Goal: Navigation & Orientation: Find specific page/section

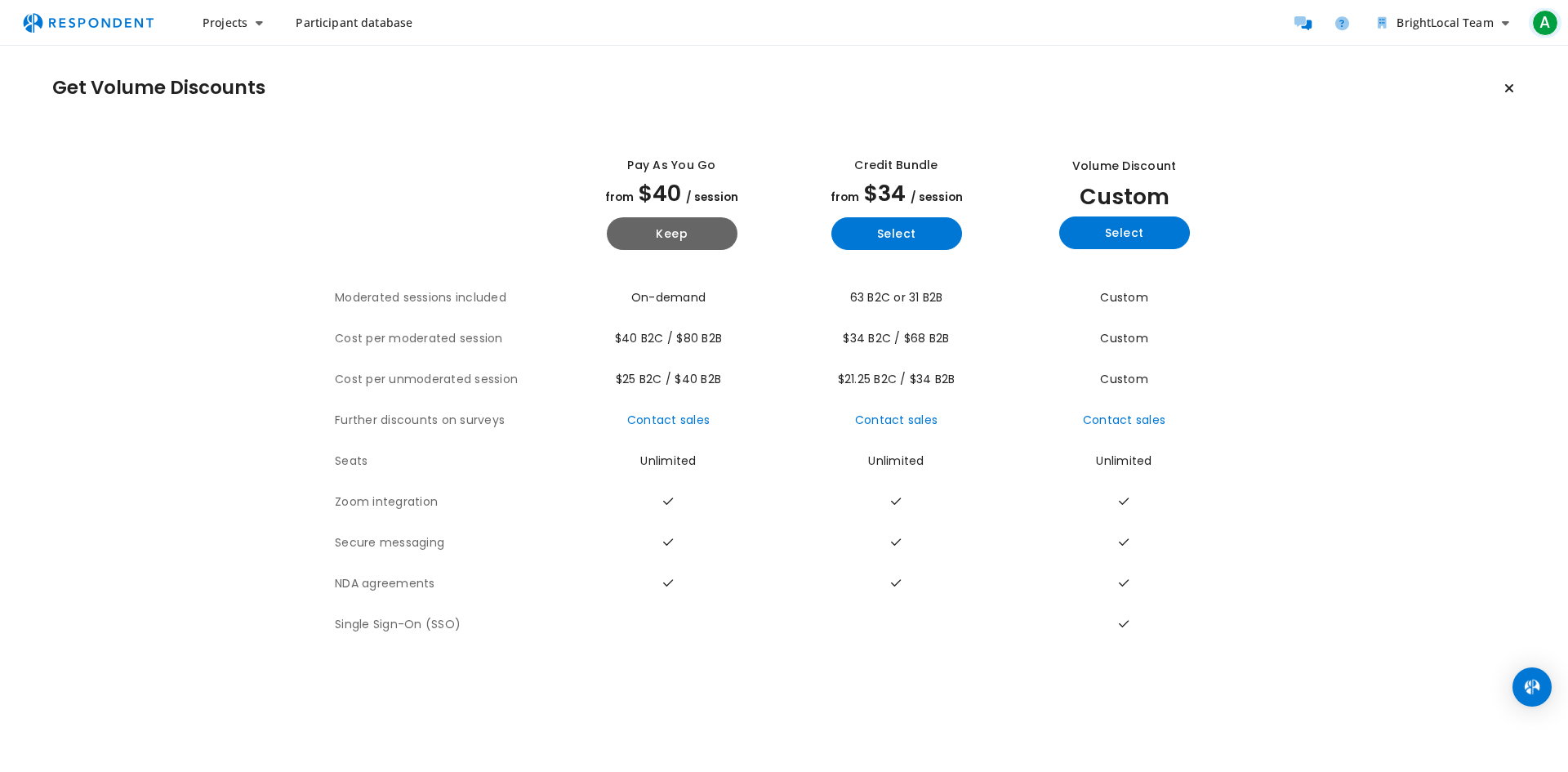
click at [1547, 15] on span "A" at bounding box center [1545, 23] width 26 height 26
click at [231, 23] on md-backdrop at bounding box center [784, 386] width 1568 height 772
click at [245, 20] on span "Projects" at bounding box center [225, 22] width 45 height 16
click at [359, 21] on md-backdrop at bounding box center [784, 386] width 1568 height 772
click at [360, 20] on span "Participant database" at bounding box center [354, 22] width 117 height 16
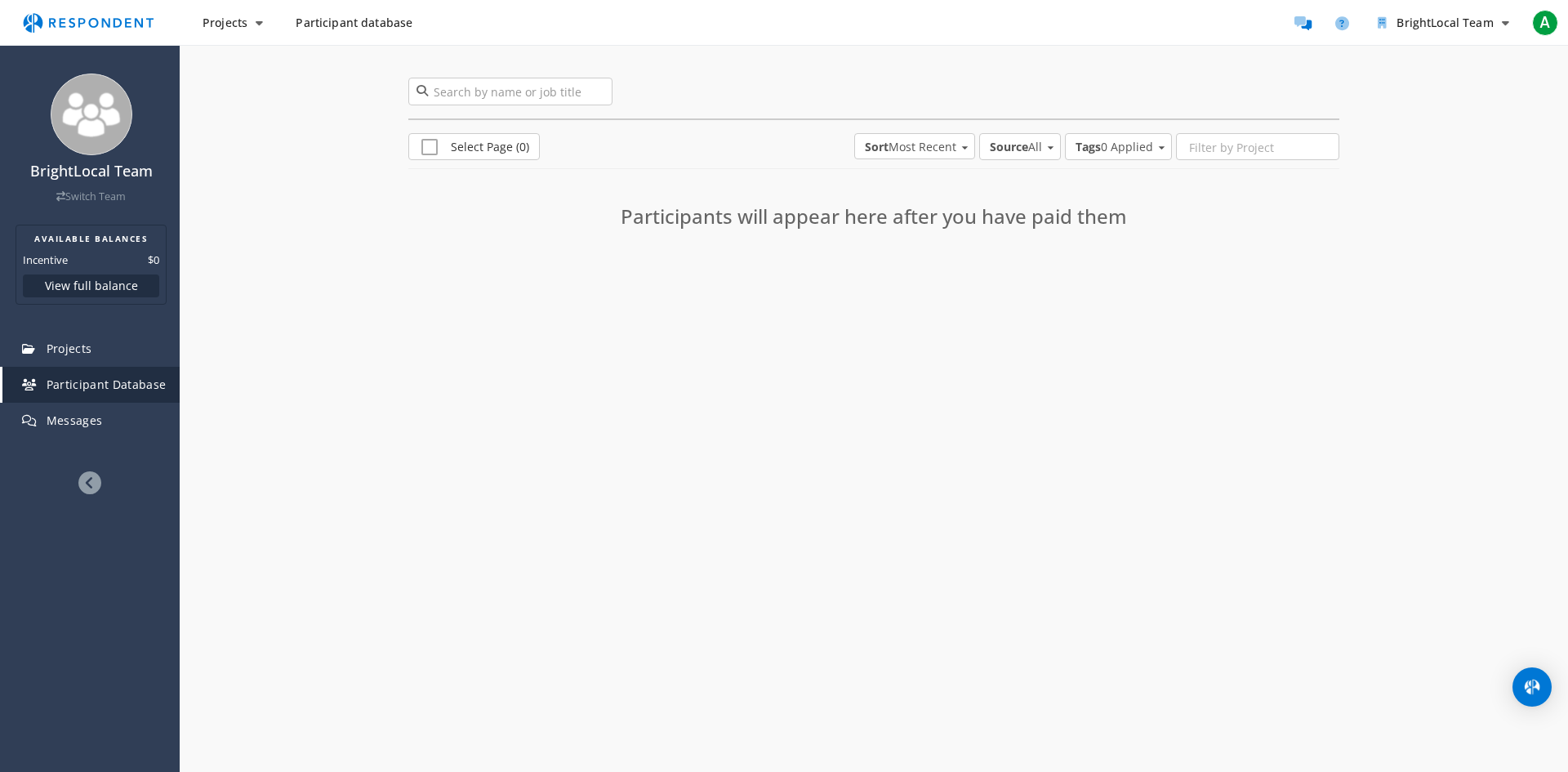
click at [907, 141] on span "Sort Most Recent" at bounding box center [910, 147] width 92 height 17
click at [518, 338] on md-backdrop at bounding box center [784, 386] width 1568 height 772
click at [108, 344] on link "Projects" at bounding box center [91, 348] width 177 height 36
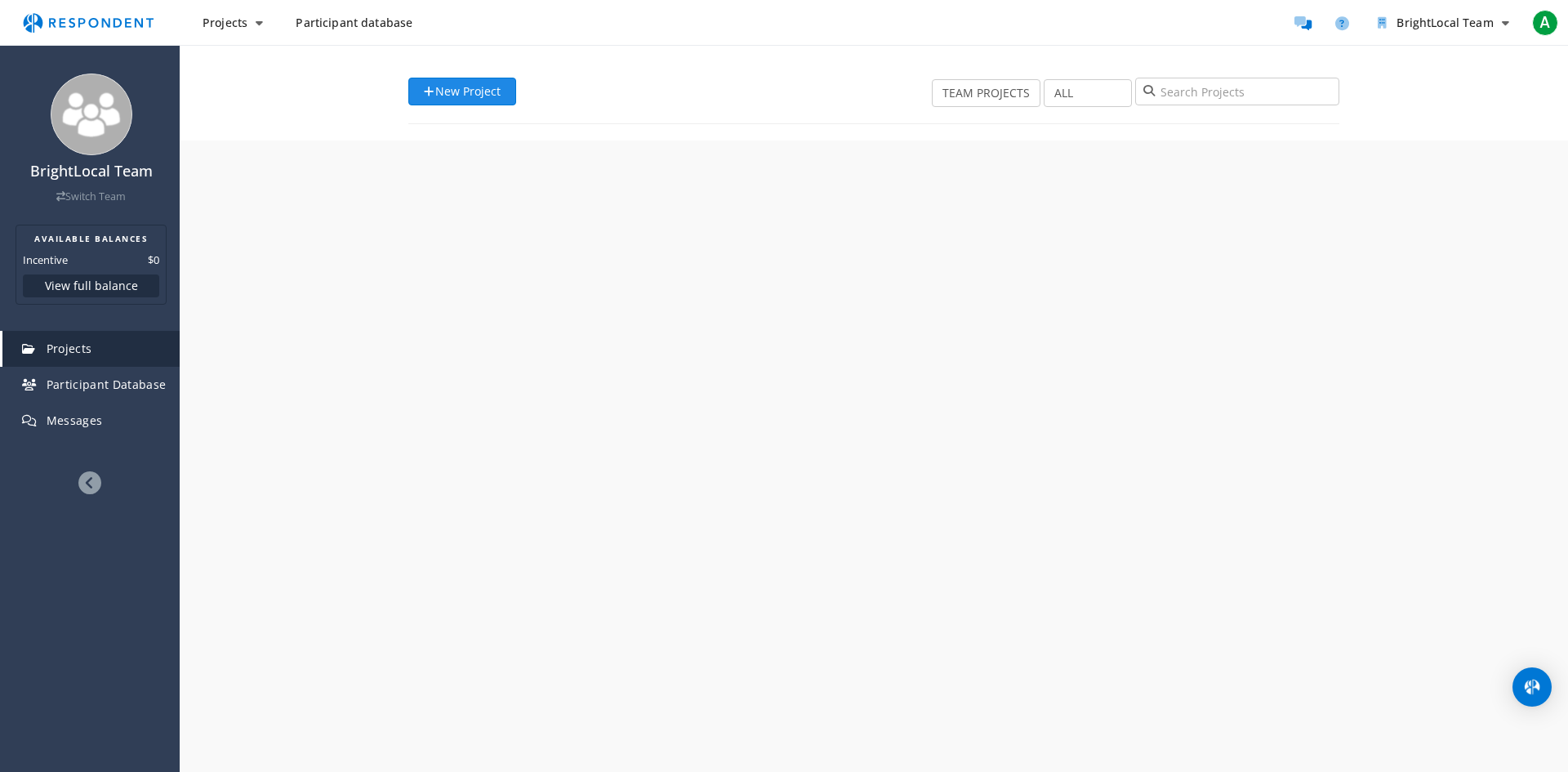
click at [459, 97] on div "New Project TEAM PROJECTS MY PROJECTS ALL DRAFT RECRUITING PAUSED RECRUITED CLO…" at bounding box center [874, 109] width 931 height 63
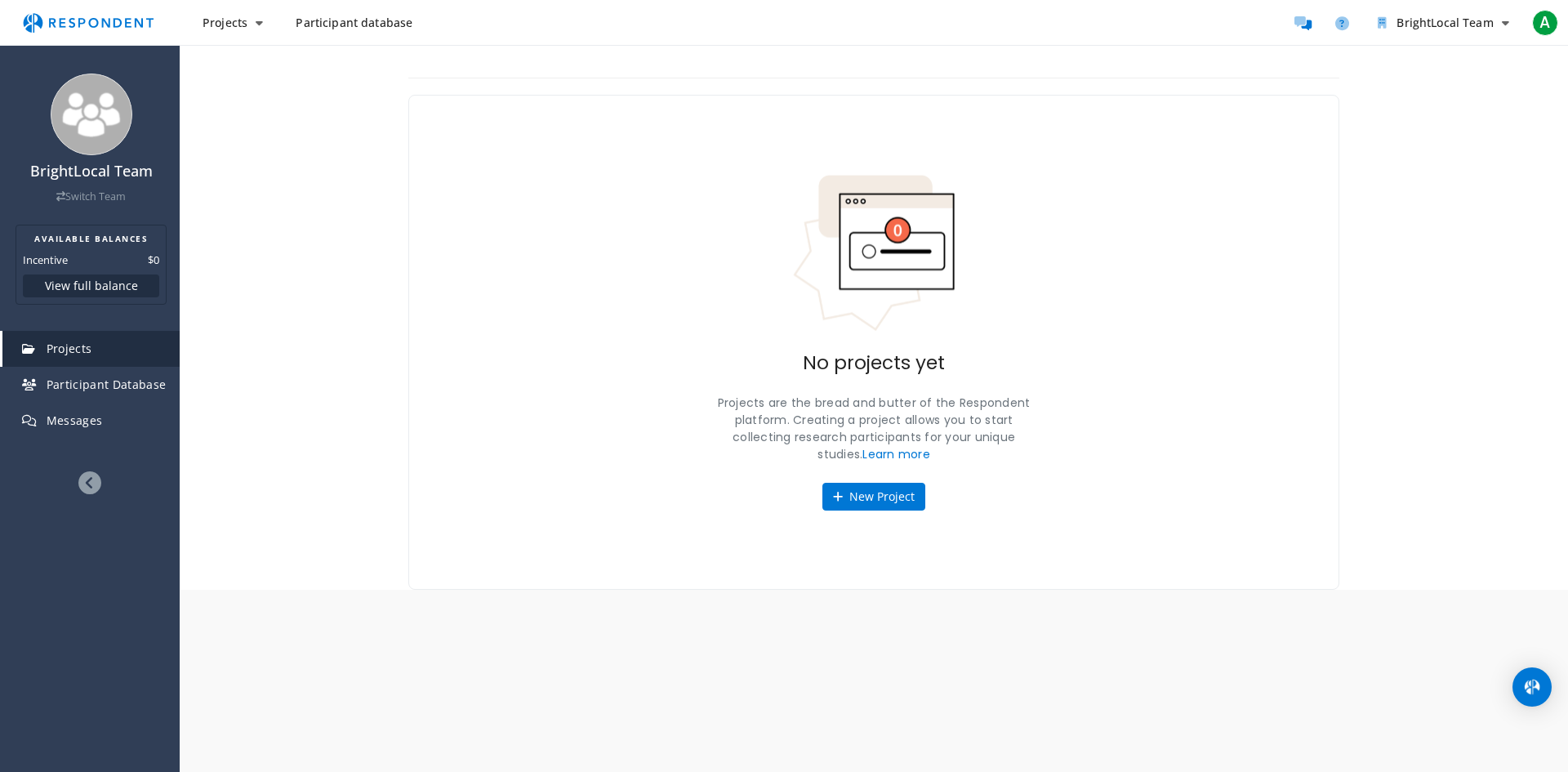
click at [141, 11] on img "Main navigation" at bounding box center [88, 23] width 150 height 31
click at [1528, 20] on button "A" at bounding box center [1544, 23] width 32 height 30
click at [1417, 63] on span "[PERSON_NAME]" at bounding box center [1469, 58] width 143 height 15
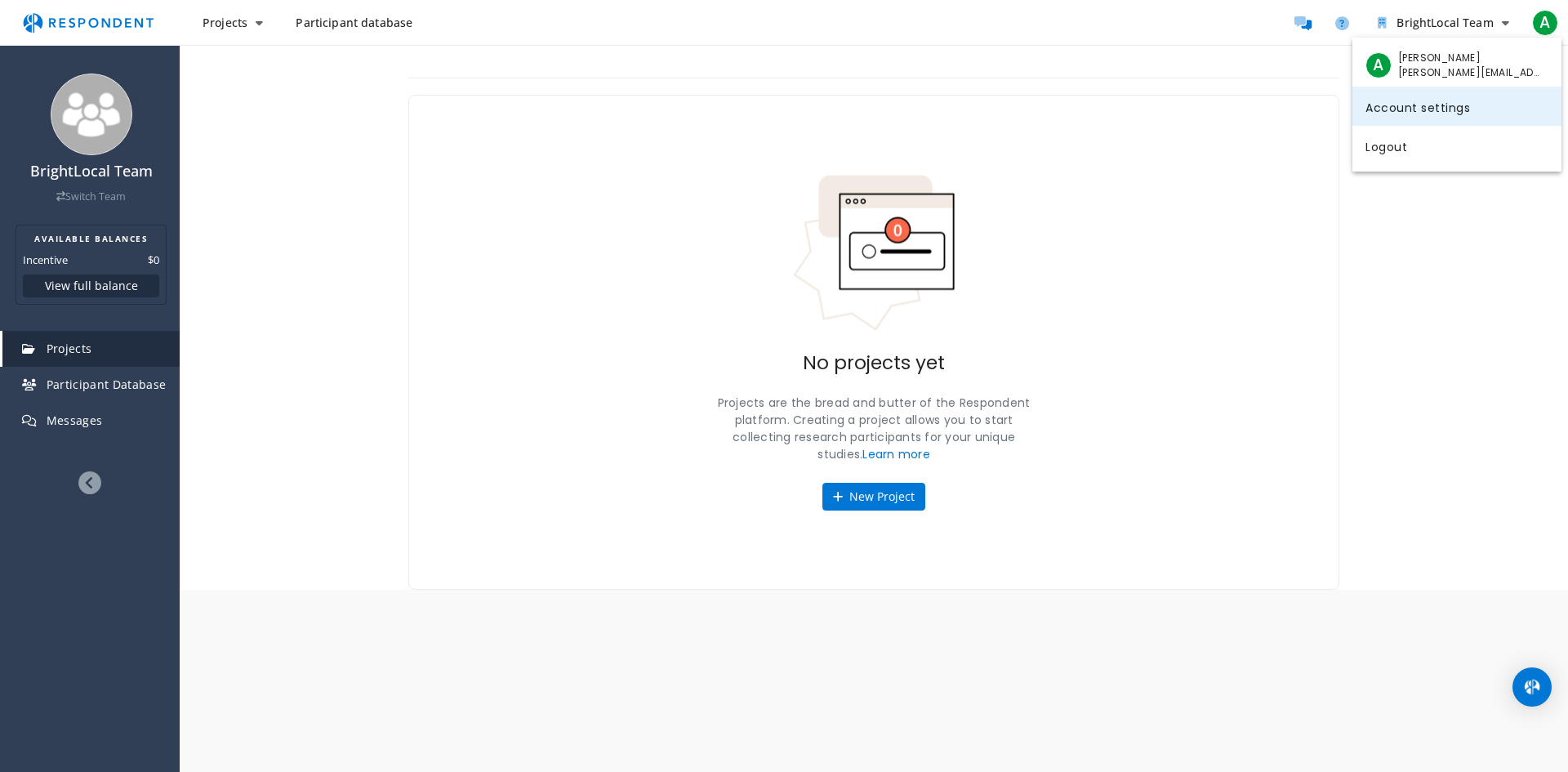
click at [1375, 105] on link "Account settings" at bounding box center [1457, 106] width 209 height 39
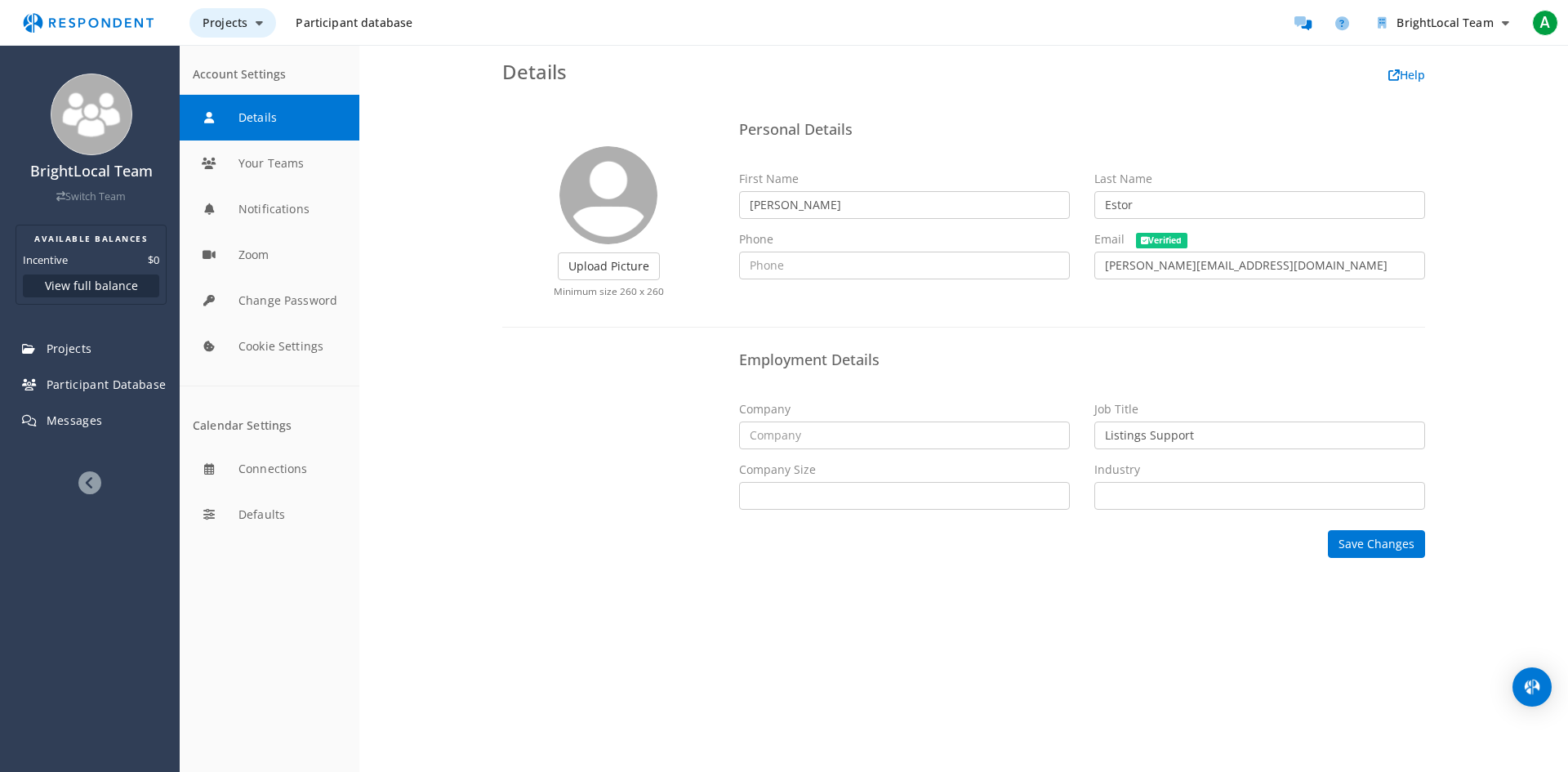
click at [226, 18] on span "Projects" at bounding box center [225, 22] width 45 height 16
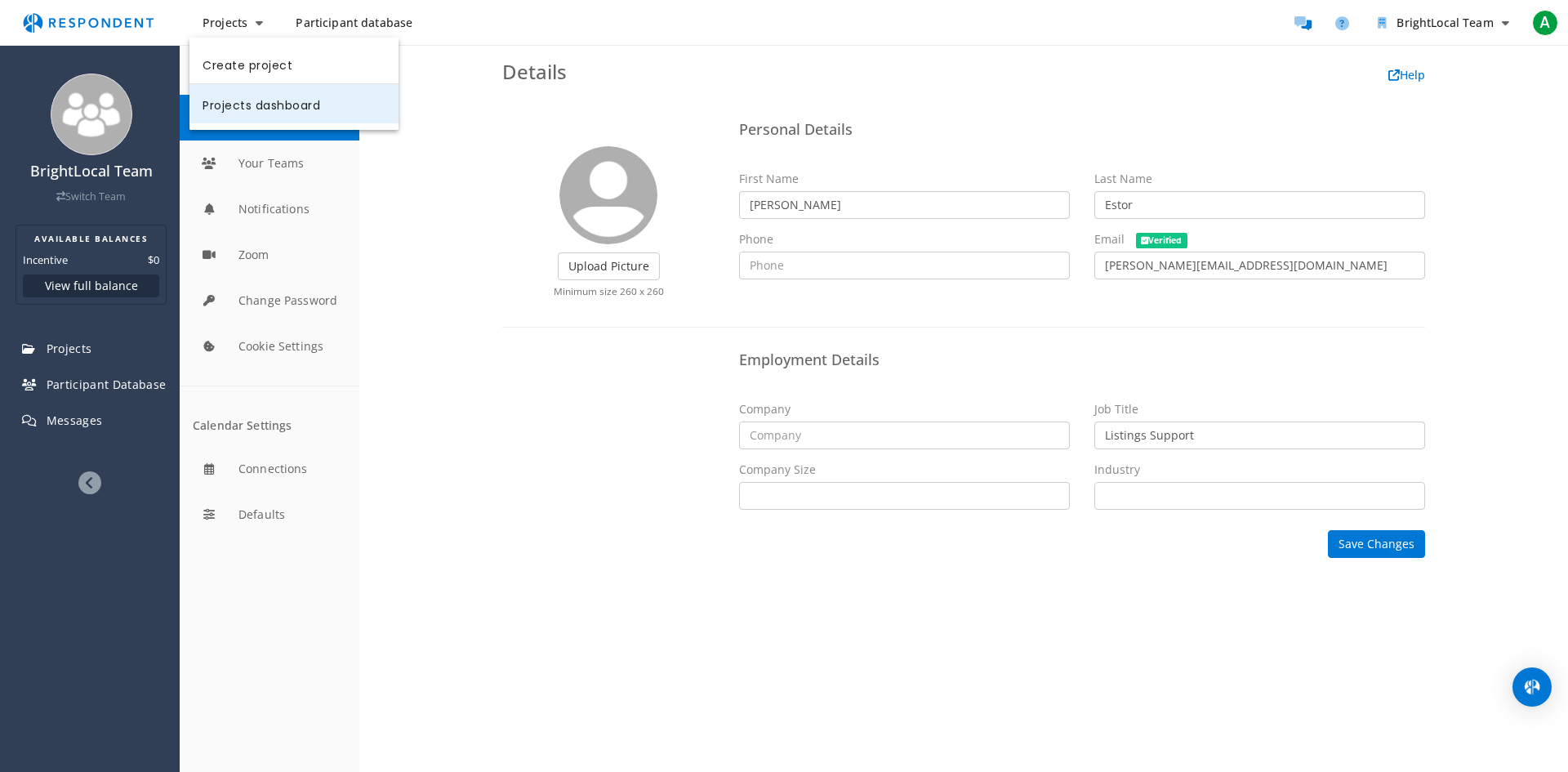
click at [252, 114] on link "Projects dashboard" at bounding box center [294, 104] width 209 height 39
click at [93, 23] on img "Main navigation" at bounding box center [88, 23] width 150 height 31
